Goal: Task Accomplishment & Management: Manage account settings

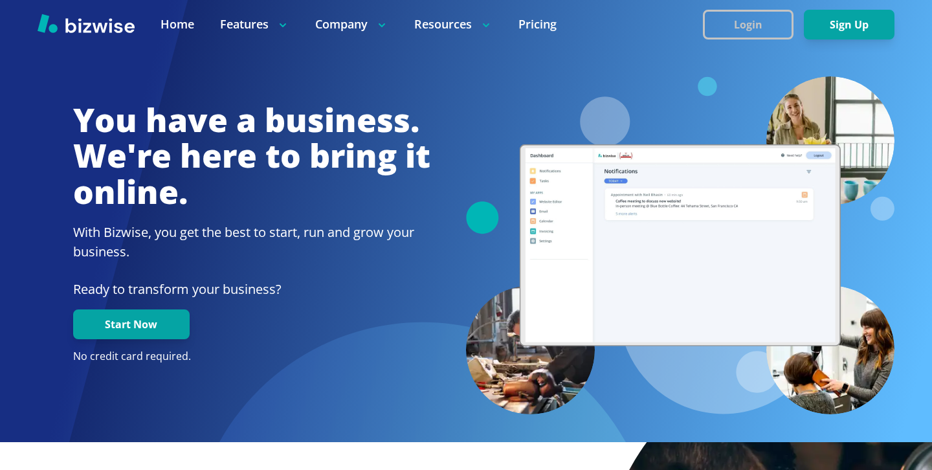
click at [776, 17] on button "Login" at bounding box center [748, 25] width 91 height 30
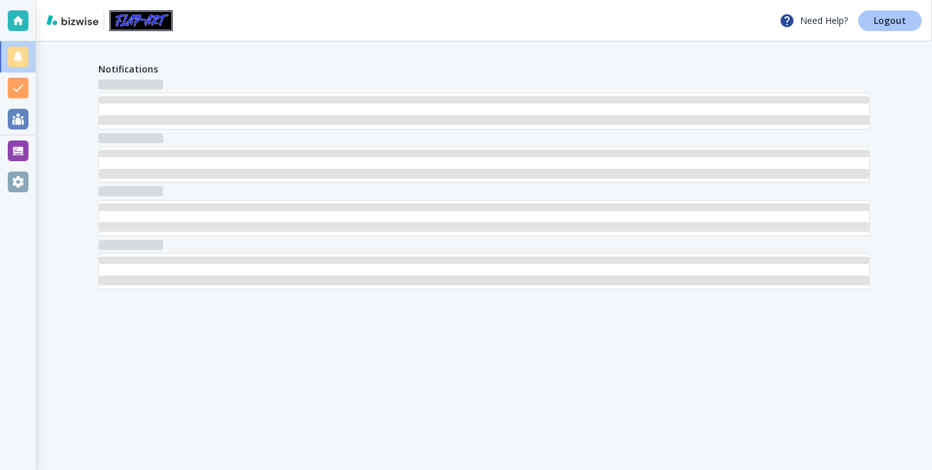
click at [874, 21] on link "Logout" at bounding box center [889, 20] width 63 height 21
